Goal: Find specific page/section: Find specific page/section

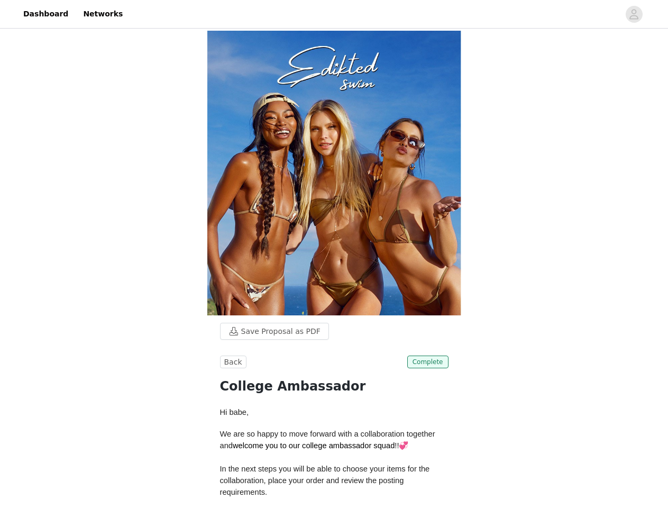
click at [334, 254] on img at bounding box center [334, 173] width 254 height 285
click at [334, 14] on div at bounding box center [374, 14] width 490 height 24
click at [634, 14] on icon "avatar" at bounding box center [634, 14] width 10 height 17
click at [269, 331] on body "Dashboard Networks Save Proposal as PDF Back Complete College Ambassador Hi bab…" at bounding box center [334, 254] width 668 height 508
click at [232, 362] on body "Dashboard Networks Save Proposal as PDF Back Complete College Ambassador Hi bab…" at bounding box center [334, 254] width 668 height 508
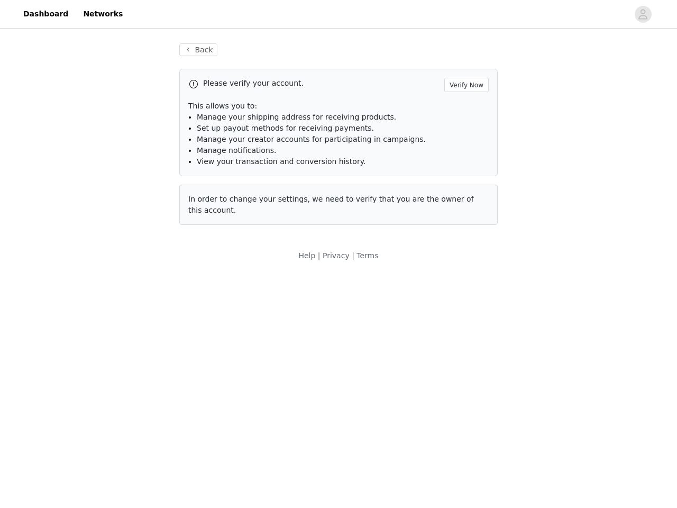
click at [429, 362] on body "Dashboard Networks Back Please verify your account. Verify Now This allows you …" at bounding box center [338, 254] width 677 height 508
